Goal: Navigation & Orientation: Go to known website

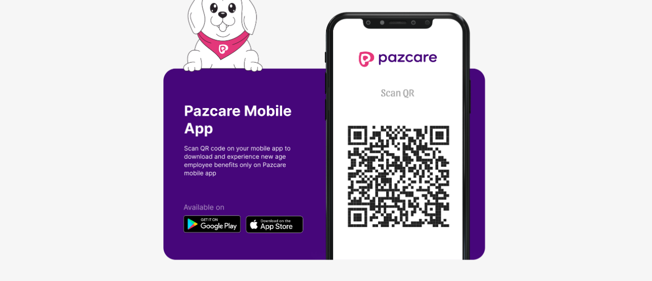
scroll to position [6, 0]
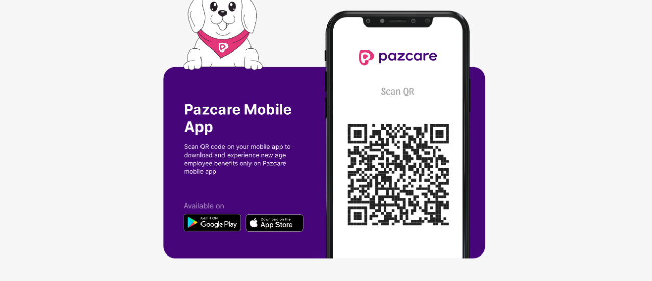
click at [202, 224] on img at bounding box center [326, 135] width 326 height 292
click at [219, 228] on img at bounding box center [326, 135] width 326 height 292
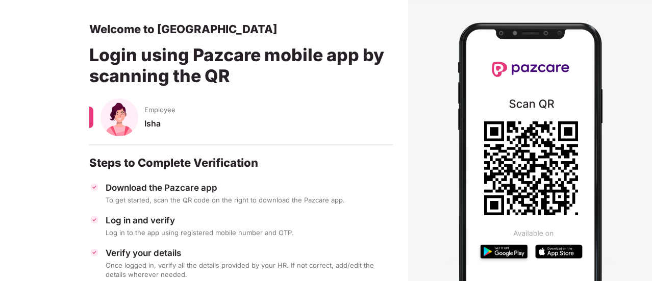
scroll to position [143, 0]
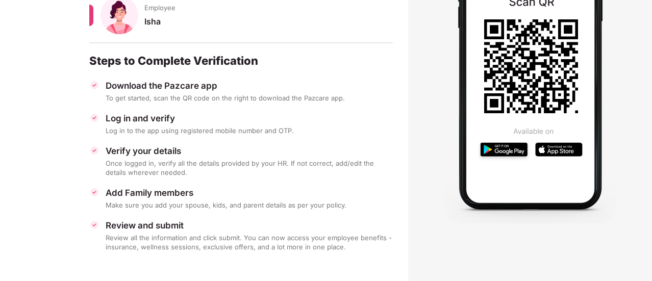
click at [162, 199] on div "Add Family members Make sure you add your spouse, kids, and parent details as p…" at bounding box center [241, 198] width 304 height 22
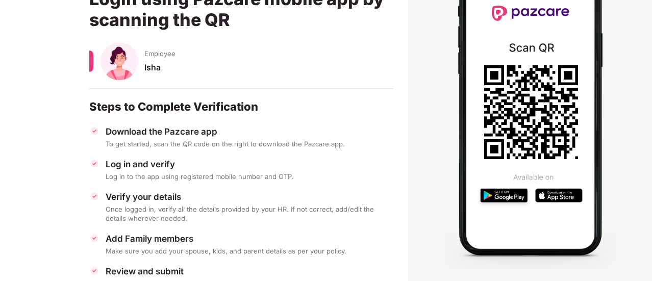
scroll to position [143, 0]
